Goal: Task Accomplishment & Management: Use online tool/utility

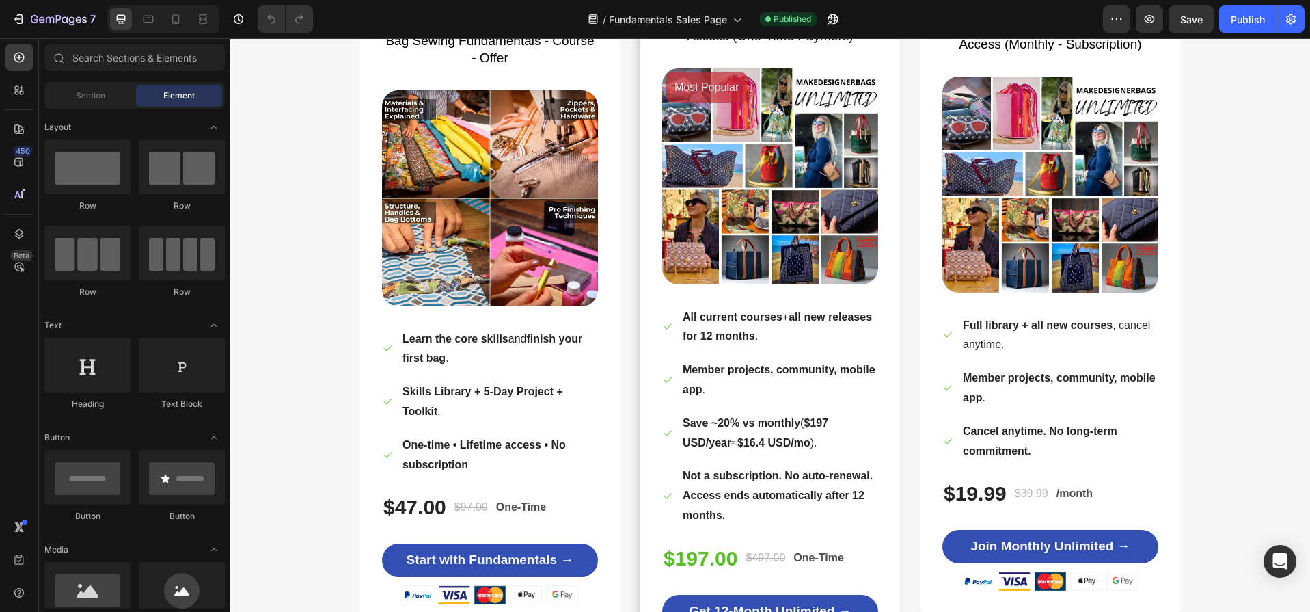
scroll to position [7443, 0]
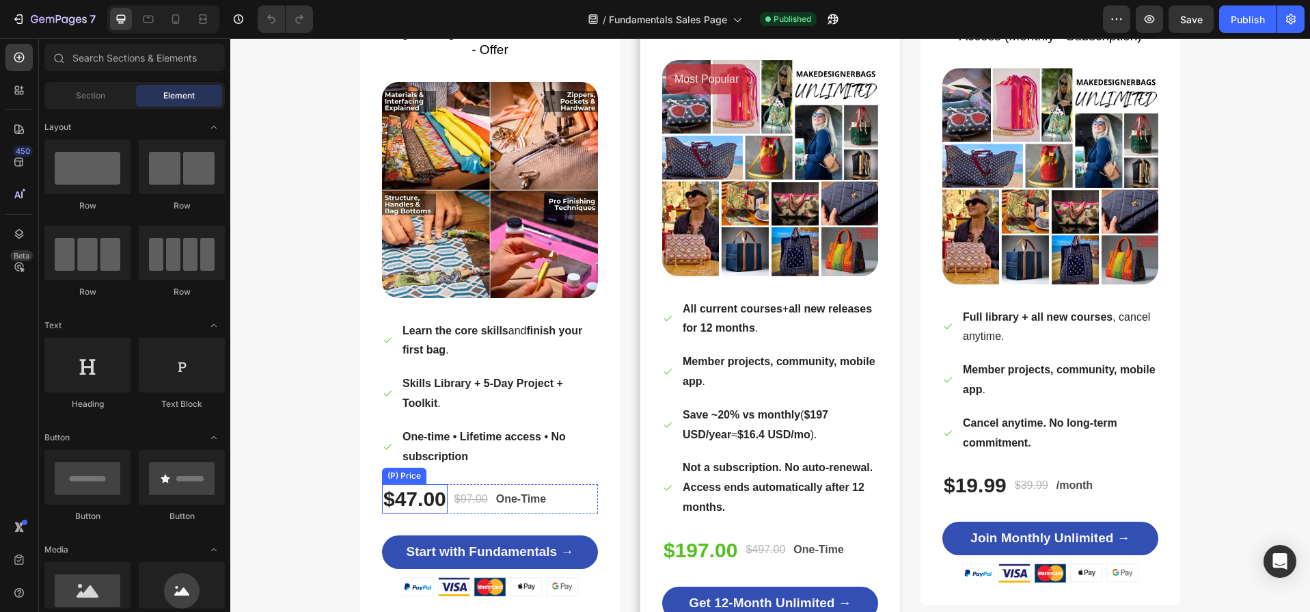
click at [418, 497] on div "$47.00" at bounding box center [415, 498] width 66 height 29
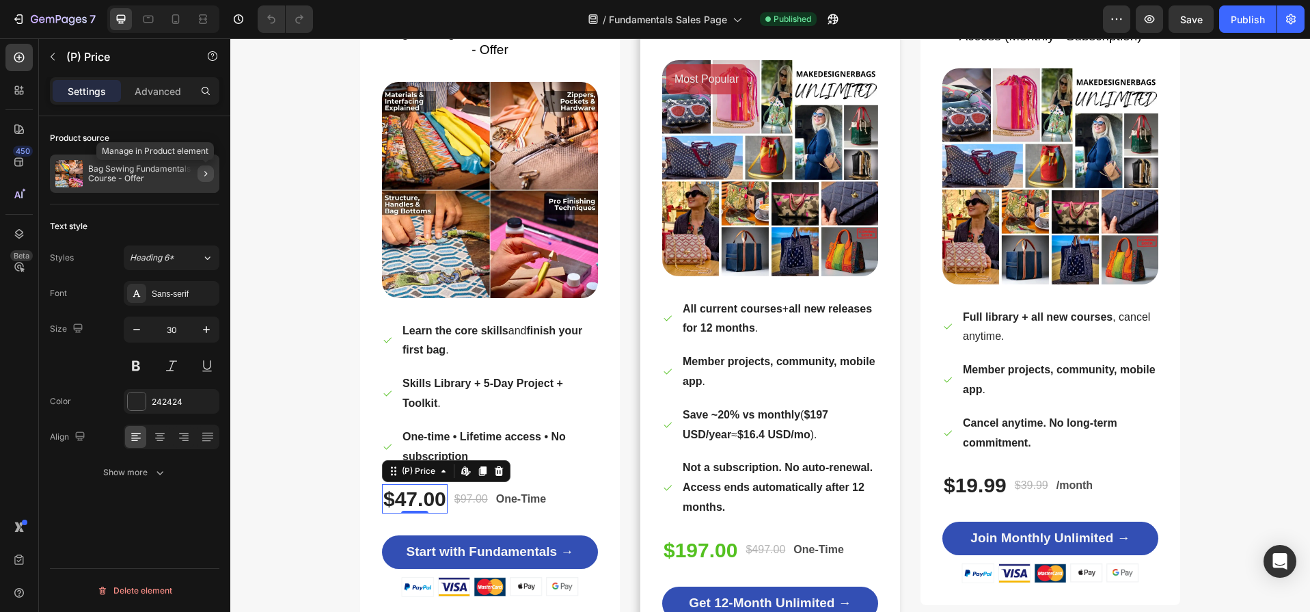
click at [206, 172] on icon "button" at bounding box center [205, 173] width 11 height 11
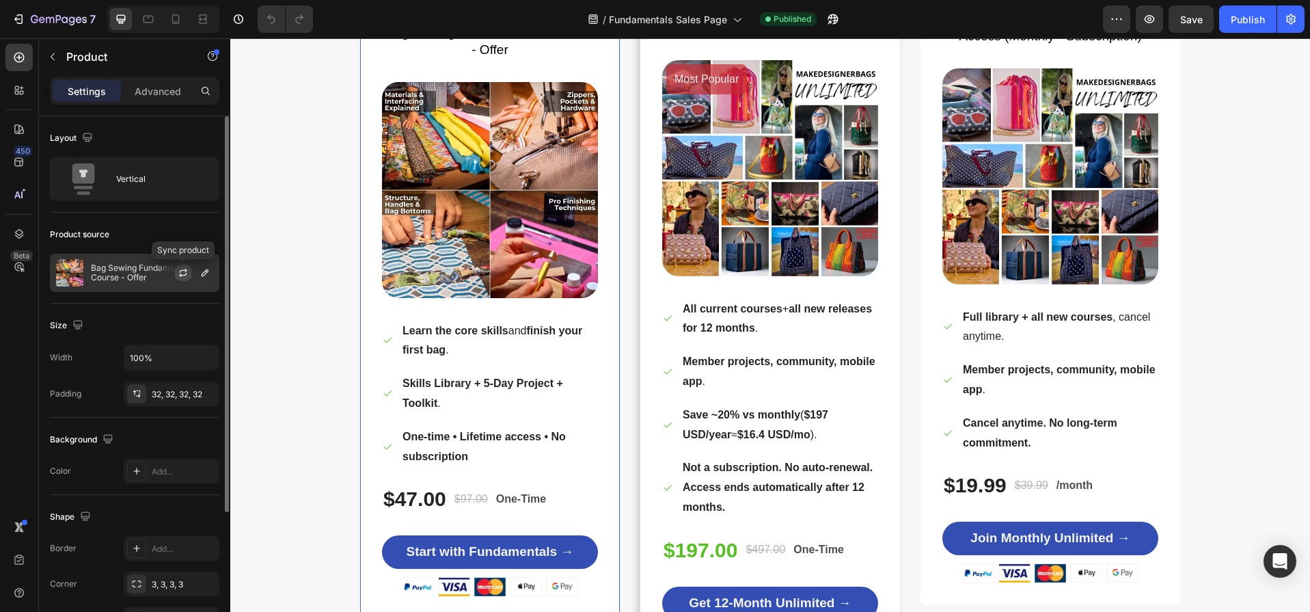
click at [184, 271] on icon "button" at bounding box center [183, 272] width 11 height 11
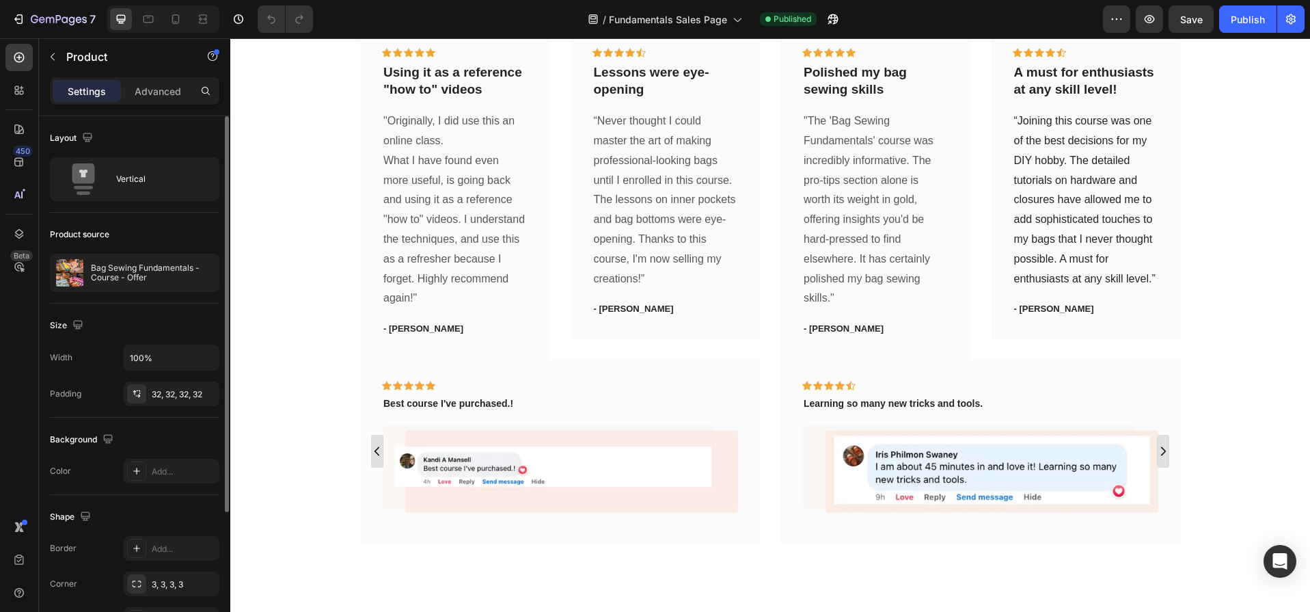
scroll to position [2536, 0]
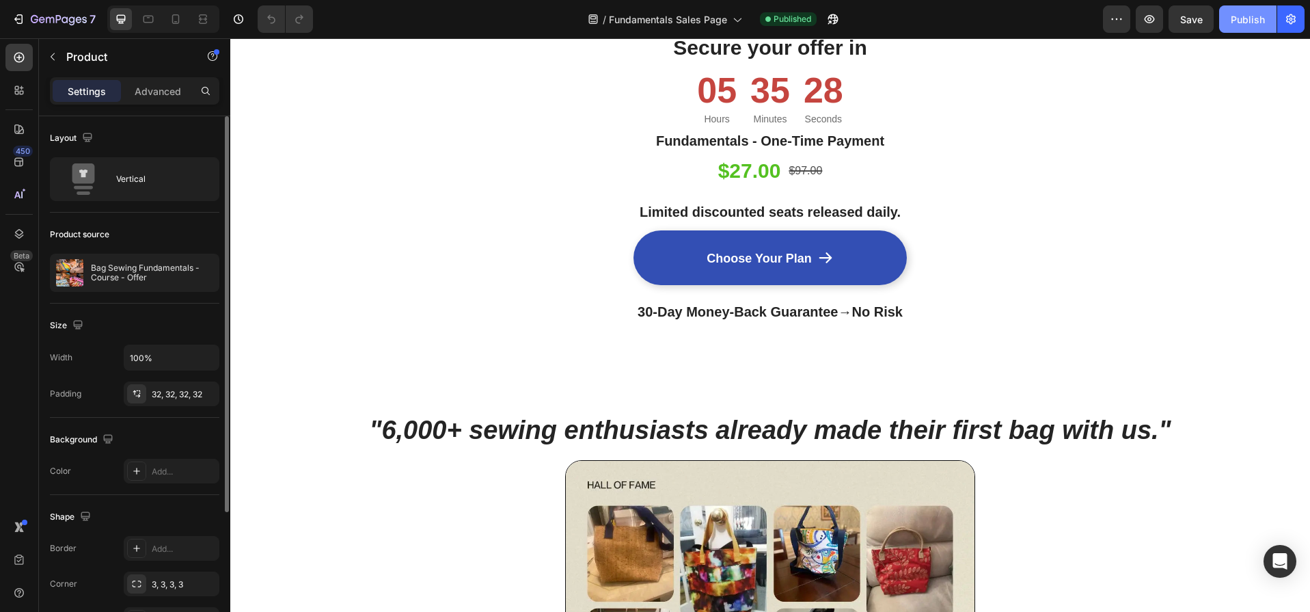
click at [1247, 16] on div "Publish" at bounding box center [1248, 19] width 34 height 14
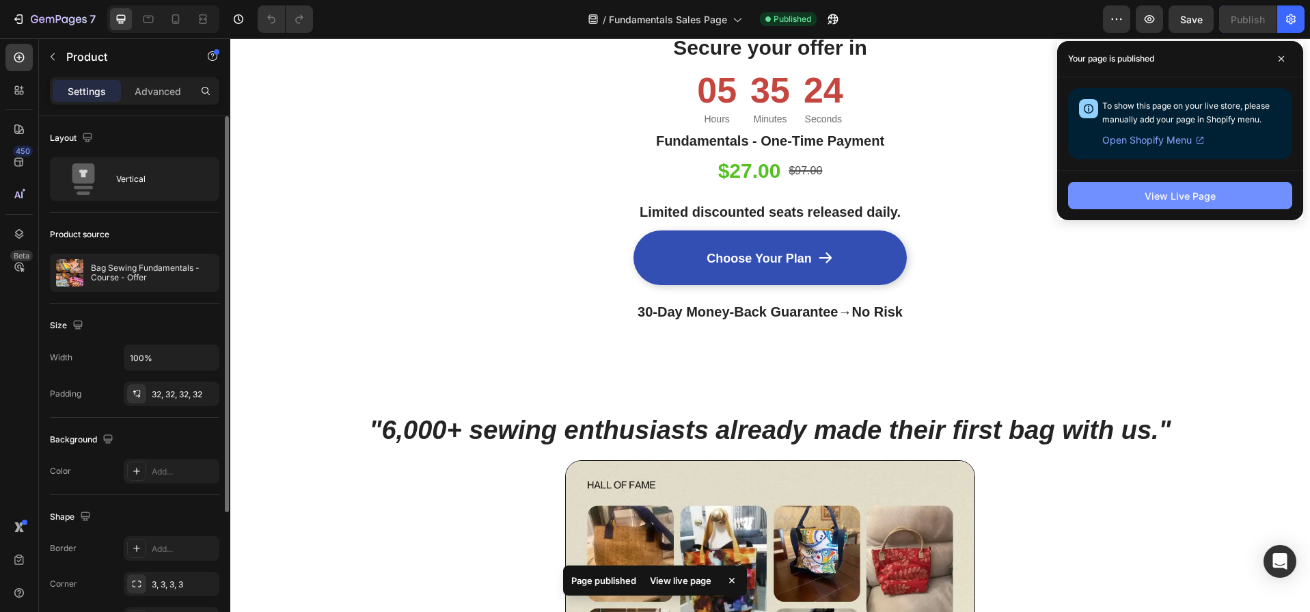
click at [1158, 194] on div "View Live Page" at bounding box center [1180, 196] width 71 height 14
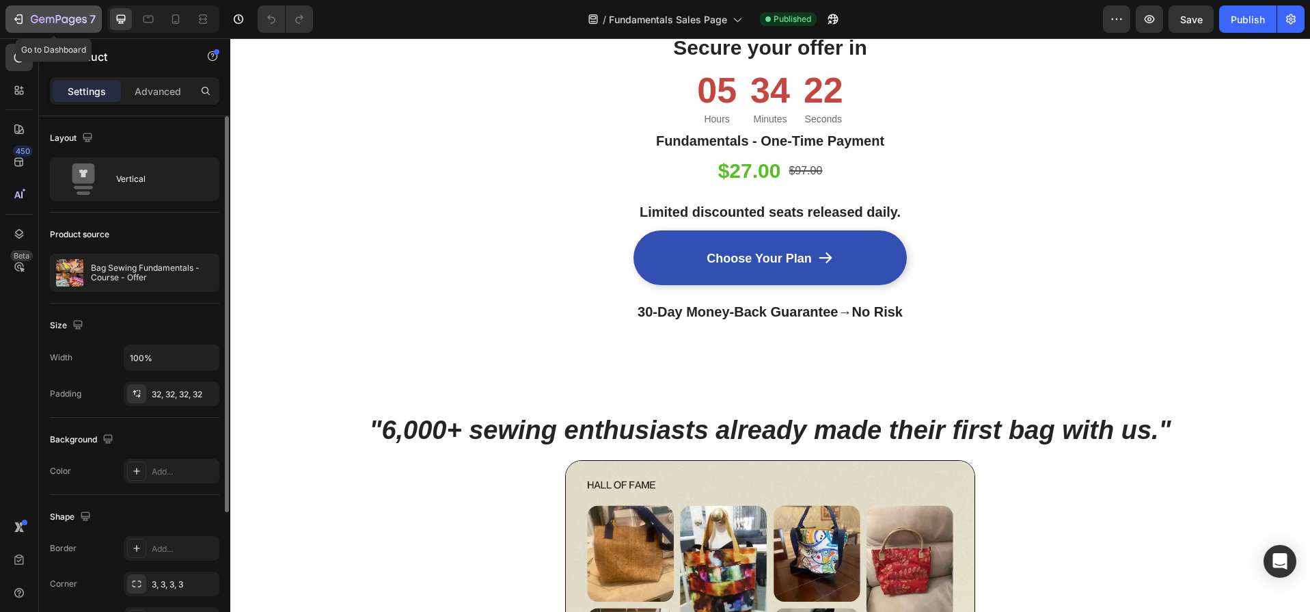
click at [23, 15] on icon "button" at bounding box center [19, 19] width 14 height 14
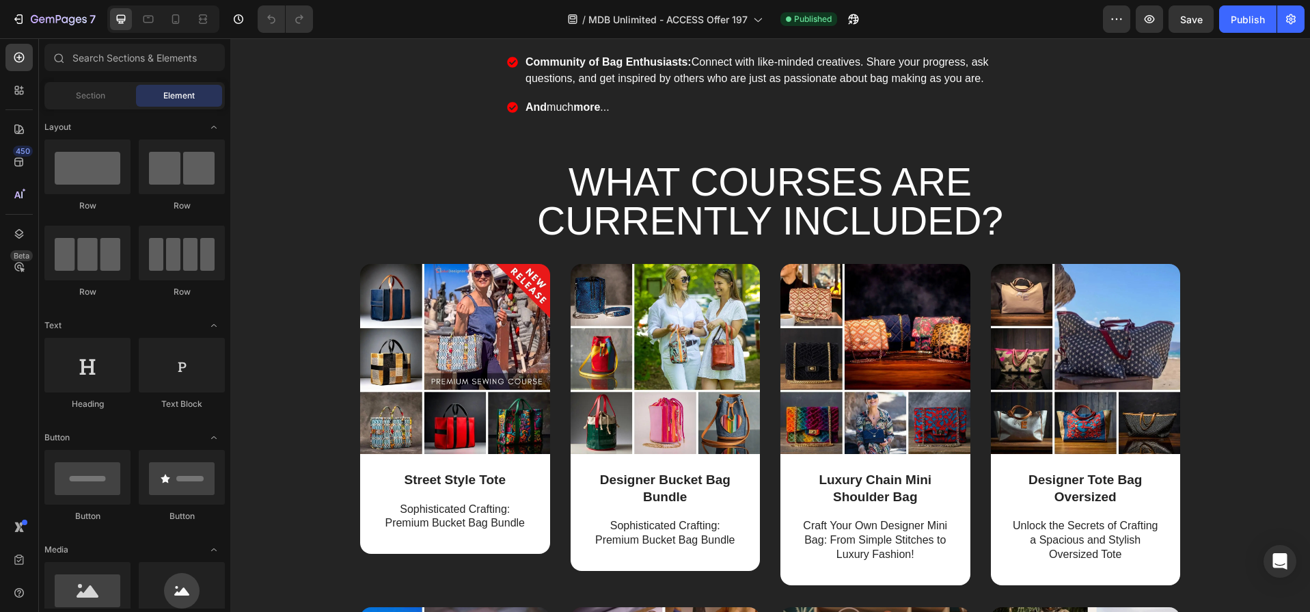
scroll to position [1544, 0]
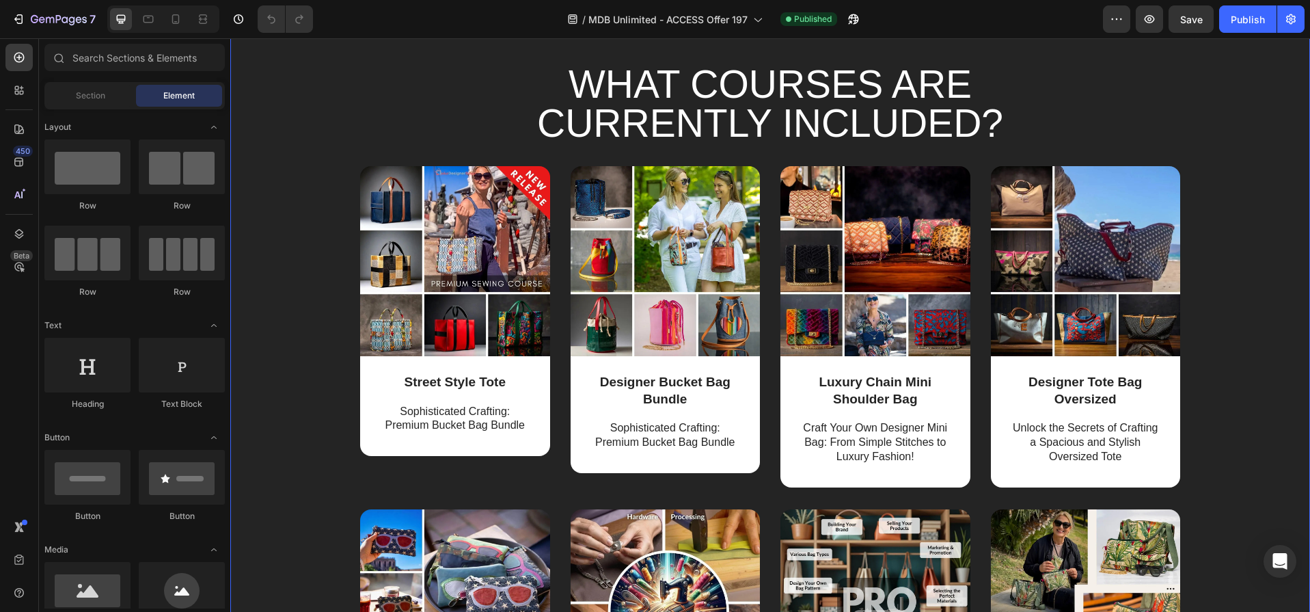
click at [1237, 433] on div "Image Street Style Tote Text Block Sophisticated Crafting: Premium Bucket Bag B…" at bounding box center [770, 337] width 1059 height 342
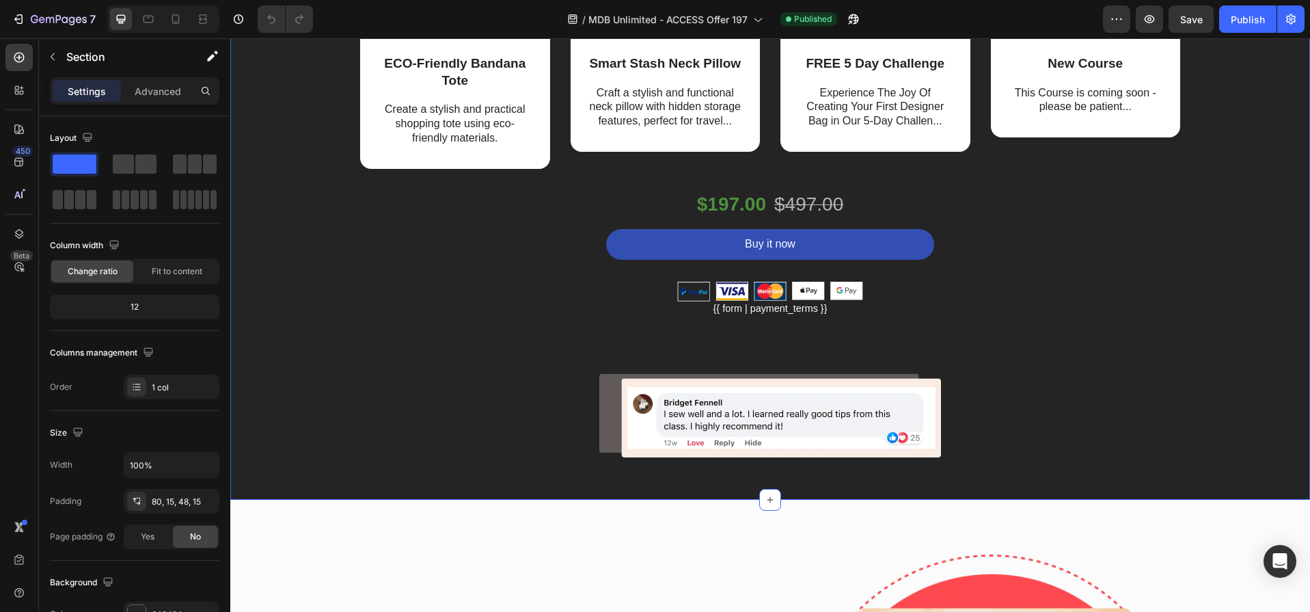
scroll to position [2421, 0]
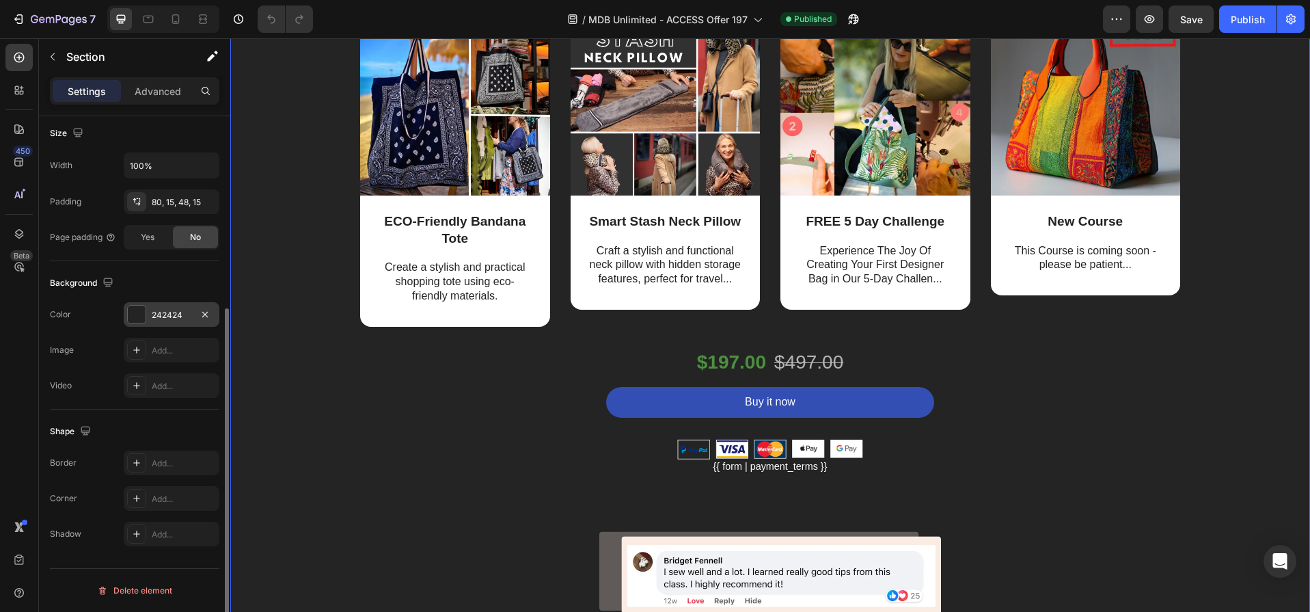
click at [133, 312] on div at bounding box center [137, 314] width 18 height 18
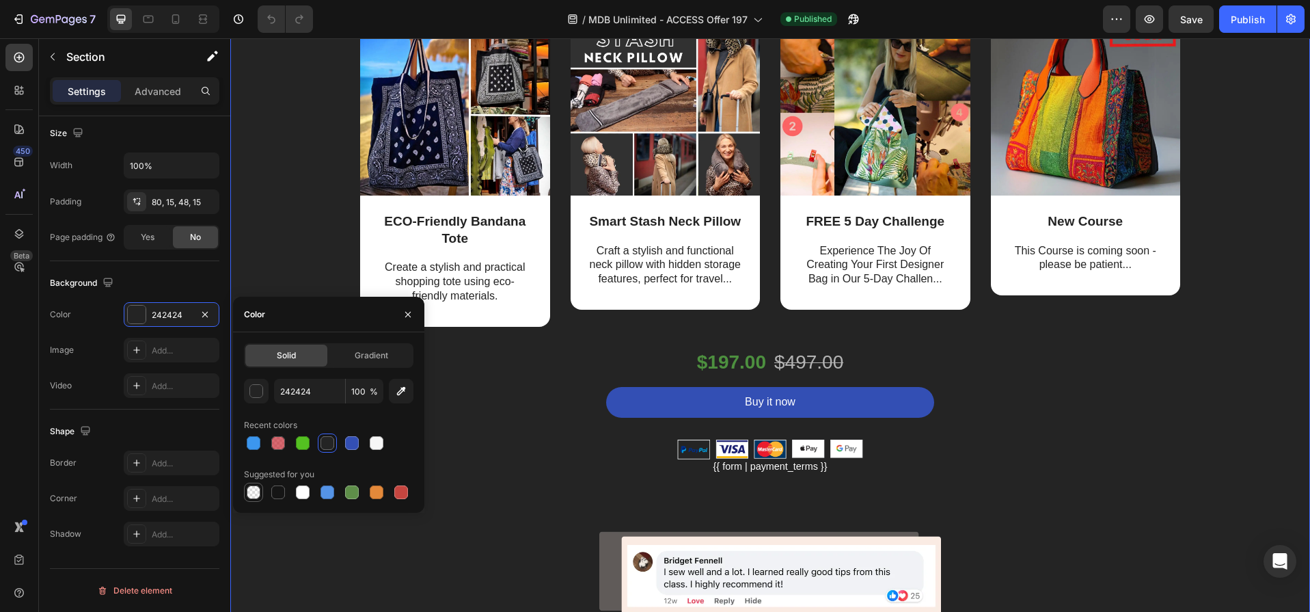
click at [256, 493] on div at bounding box center [254, 492] width 14 height 14
type input "000000"
type input "0"
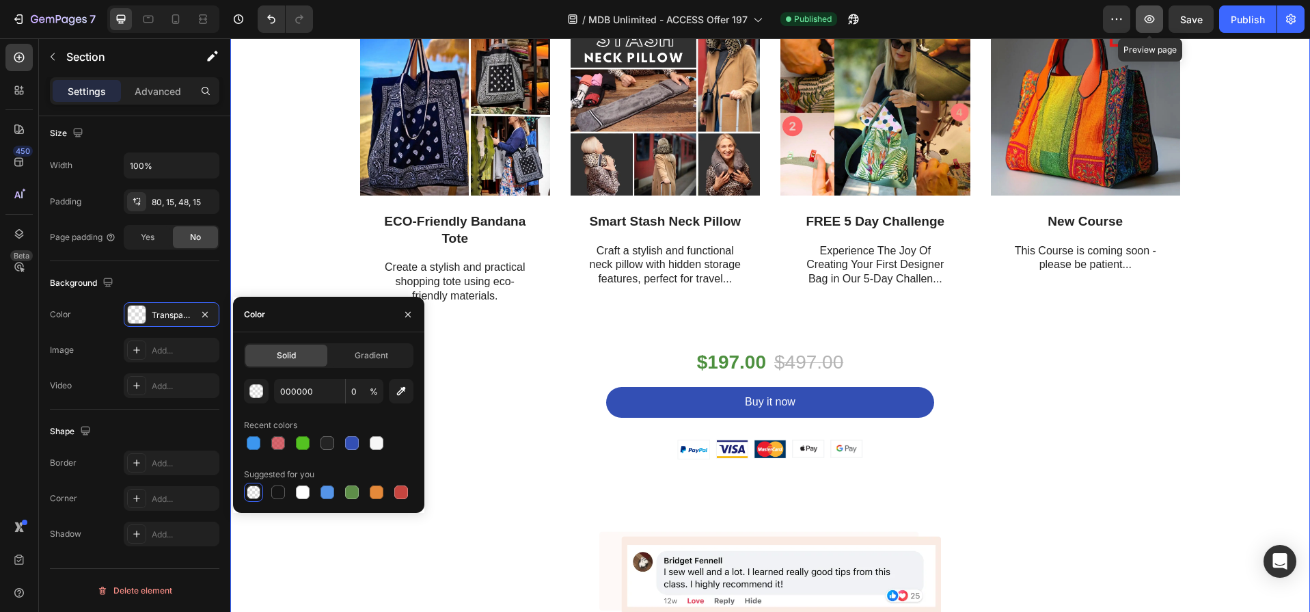
click at [1156, 18] on icon "button" at bounding box center [1150, 19] width 14 height 14
